Goal: Ask a question: Seek information or help from site administrators or community

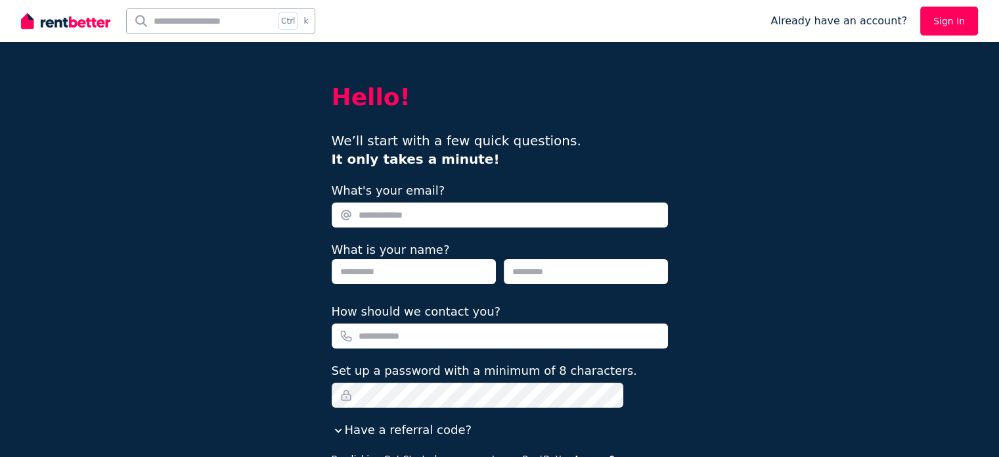
scroll to position [66, 0]
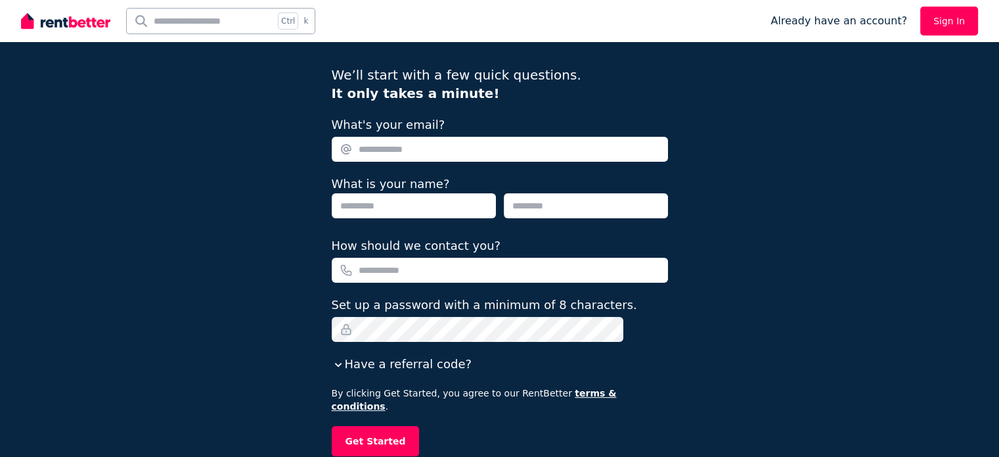
click at [957, 23] on link "Sign In" at bounding box center [949, 21] width 58 height 29
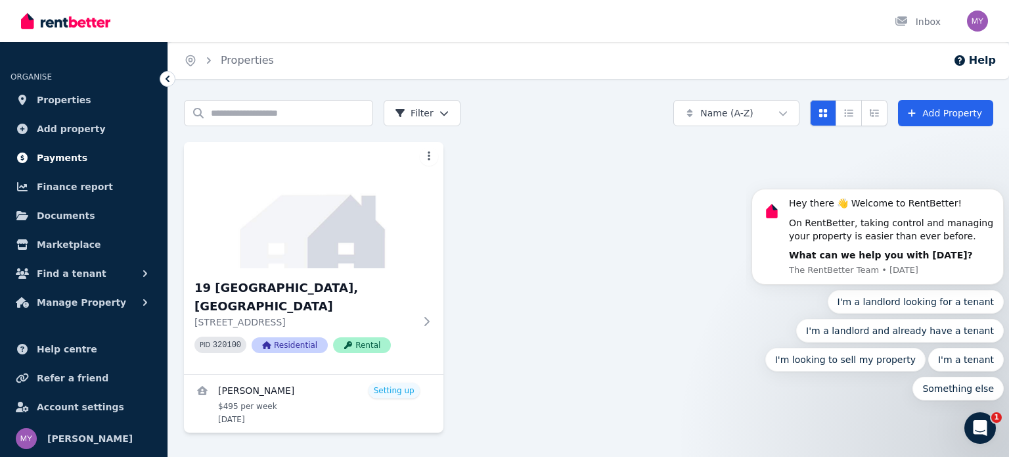
click at [53, 155] on span "Payments" at bounding box center [62, 158] width 51 height 16
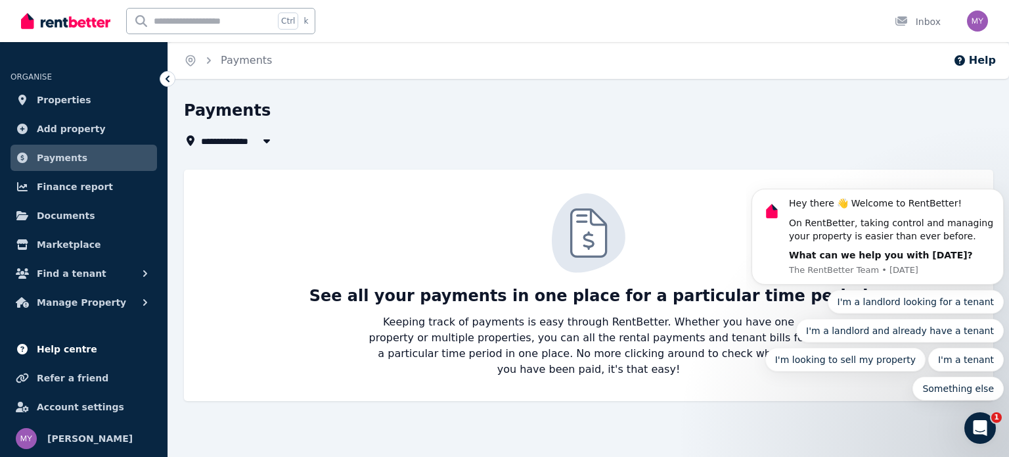
click at [65, 348] on span "Help centre" at bounding box center [67, 349] width 60 height 16
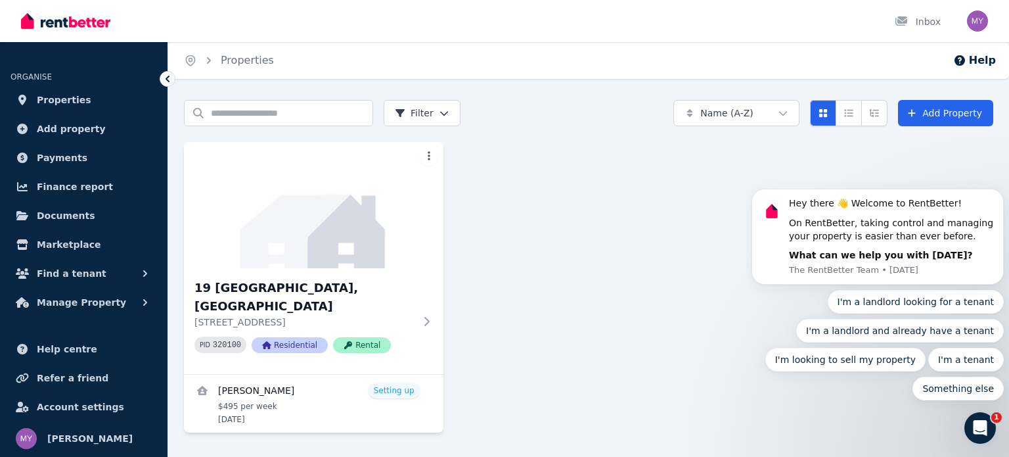
click at [982, 426] on icon "Open Intercom Messenger" at bounding box center [980, 427] width 9 height 11
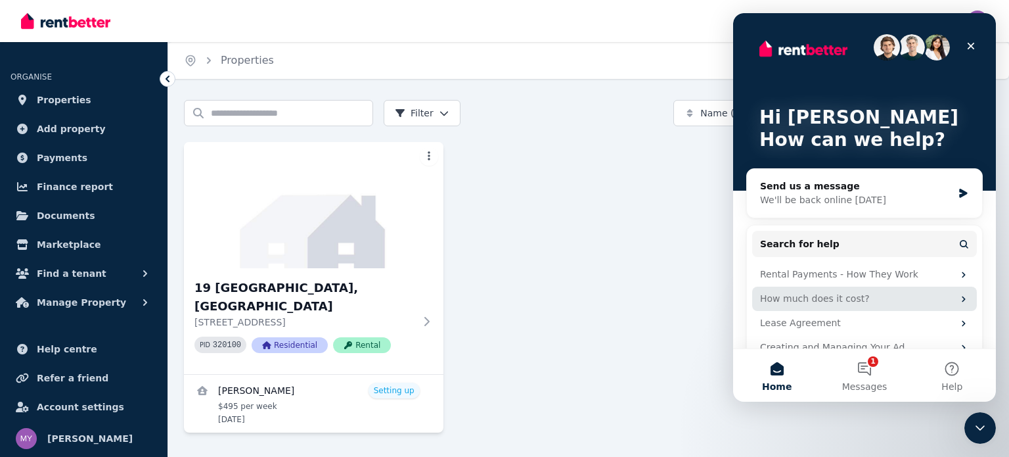
click at [804, 301] on div "How much does it cost?" at bounding box center [856, 299] width 193 height 14
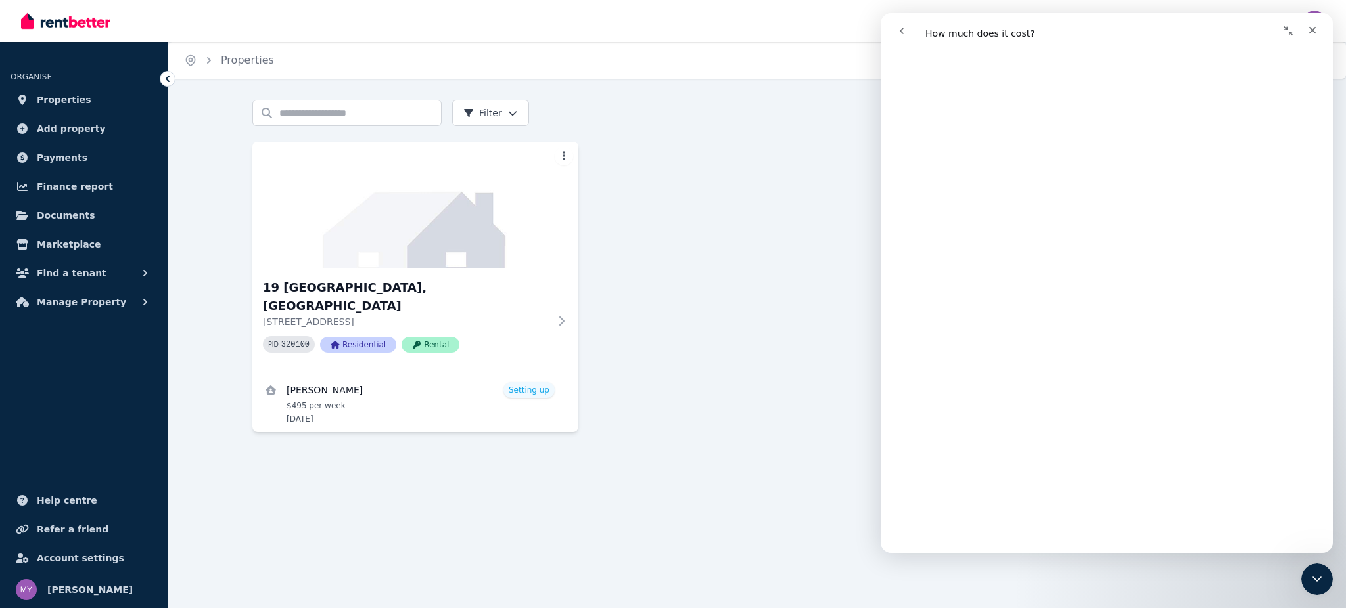
scroll to position [329, 0]
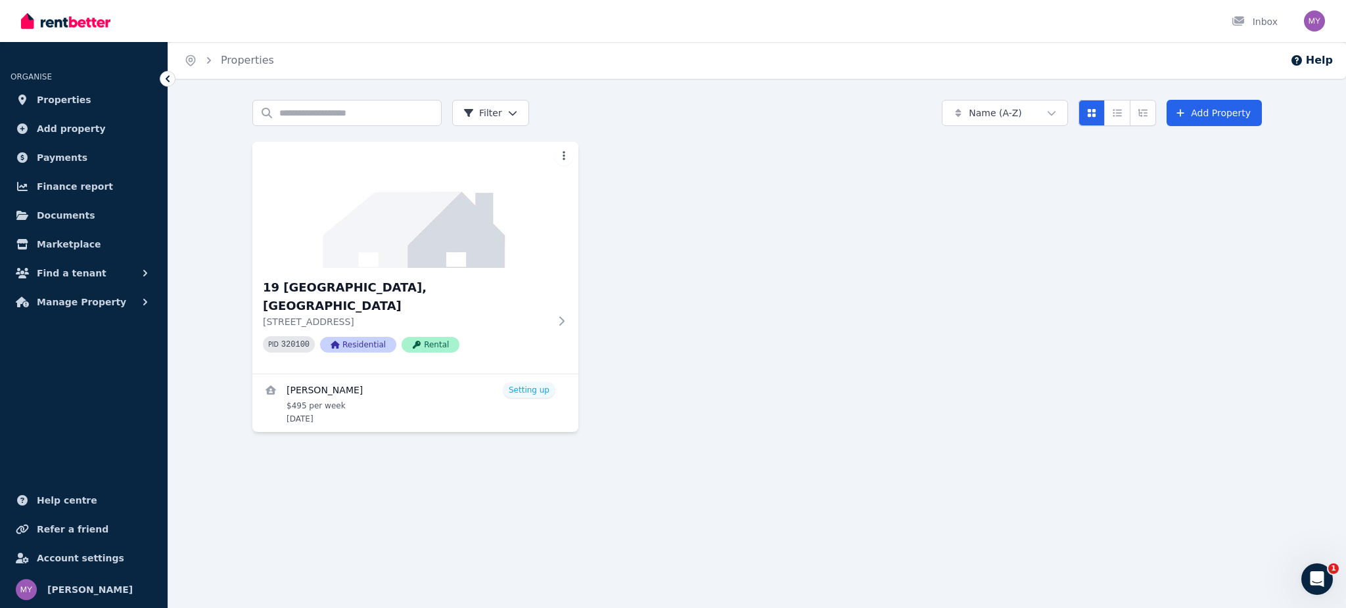
drag, startPoint x: 0, startPoint y: 0, endPoint x: 721, endPoint y: 209, distance: 751.1
click at [721, 209] on div "19 Payanna Grange, Lakelands 19 Payanna Grange, Lakelands WA 6180 PID 320100 Re…" at bounding box center [756, 287] width 1009 height 290
